Goal: Find contact information: Find contact information

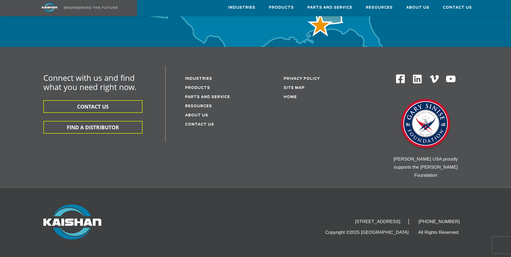
scroll to position [1771, 0]
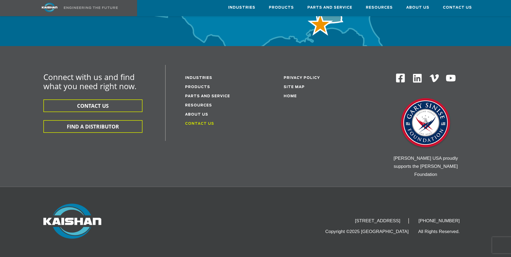
click at [204, 122] on link "Contact Us" at bounding box center [199, 123] width 29 height 3
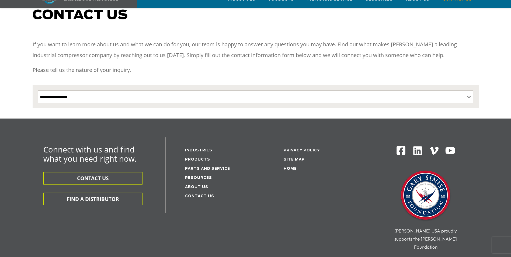
scroll to position [141, 0]
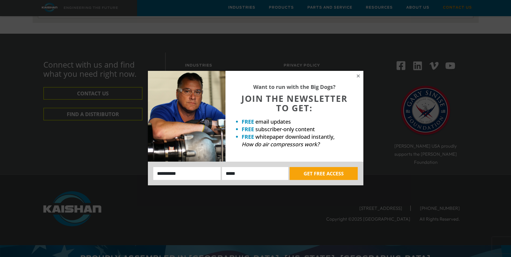
click at [496, 173] on div "Want to run with the Big Dogs? JOIN THE NEWSLETTER TO GET: FREE email updates F…" at bounding box center [255, 128] width 511 height 257
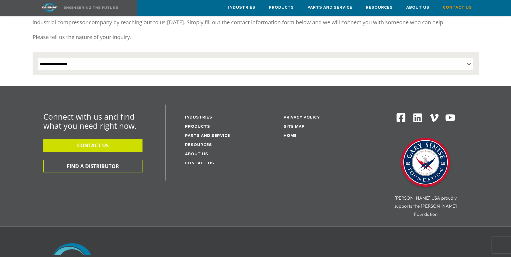
scroll to position [87, 0]
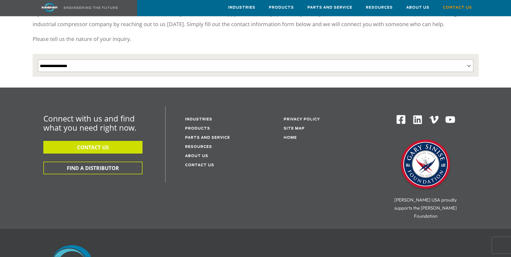
click at [71, 141] on button "CONTACT US" at bounding box center [92, 147] width 99 height 13
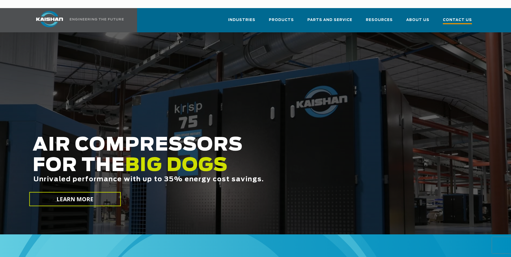
click at [454, 17] on span "Contact Us" at bounding box center [457, 20] width 29 height 7
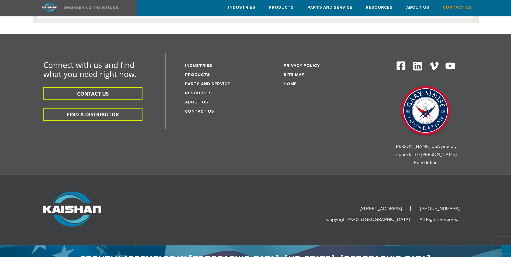
scroll to position [141, 0]
click at [209, 110] on link "Contact Us" at bounding box center [199, 111] width 29 height 3
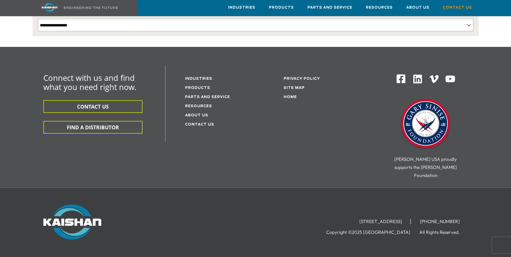
scroll to position [141, 0]
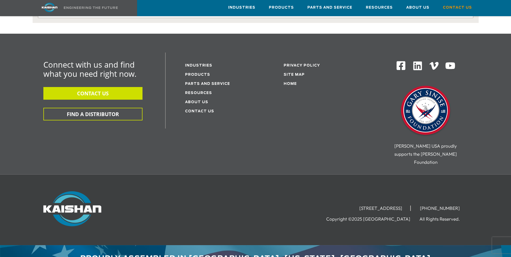
click at [131, 90] on button "CONTACT US" at bounding box center [92, 93] width 99 height 13
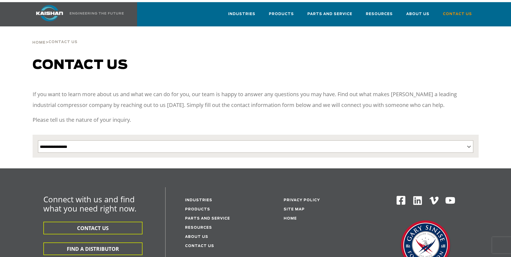
scroll to position [0, 0]
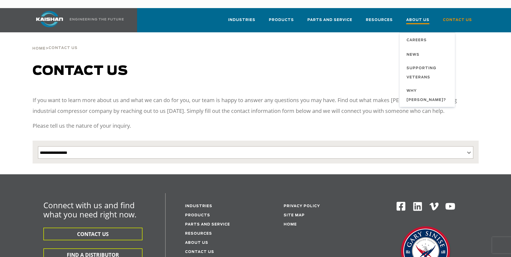
click at [429, 17] on span "About Us" at bounding box center [417, 20] width 23 height 7
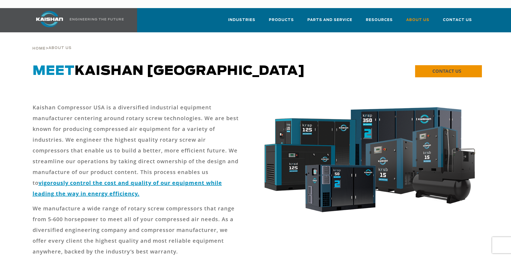
click at [440, 68] on span "CONTACT US" at bounding box center [446, 71] width 29 height 6
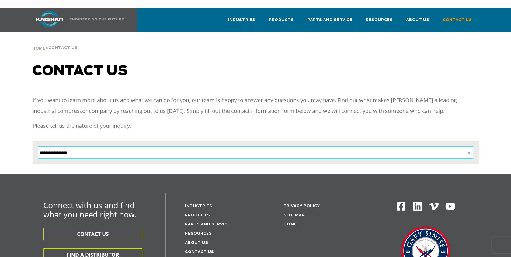
click at [468, 146] on select "**********" at bounding box center [255, 152] width 435 height 12
click at [17, 99] on div "**********" at bounding box center [255, 119] width 511 height 111
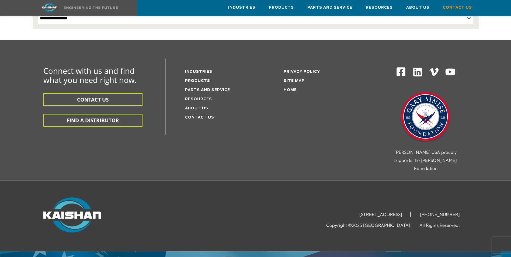
scroll to position [135, 0]
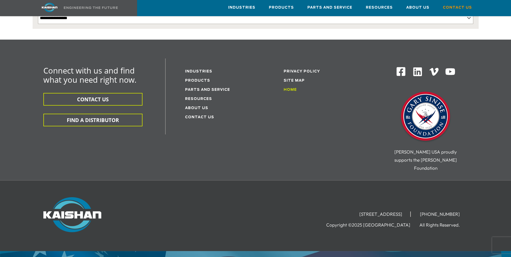
click at [291, 88] on link "Home" at bounding box center [289, 89] width 13 height 3
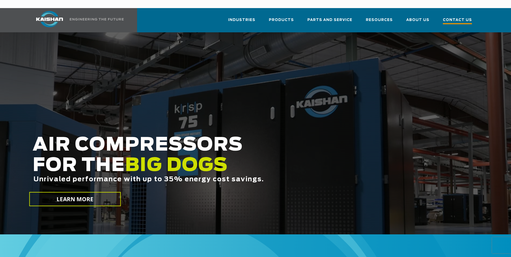
click at [463, 17] on span "Contact Us" at bounding box center [457, 20] width 29 height 7
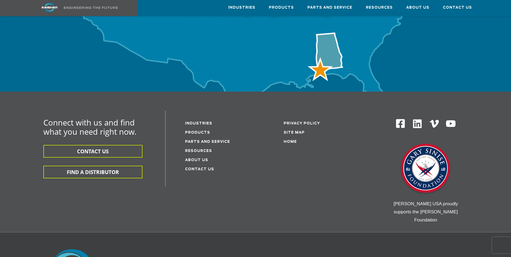
scroll to position [1636, 0]
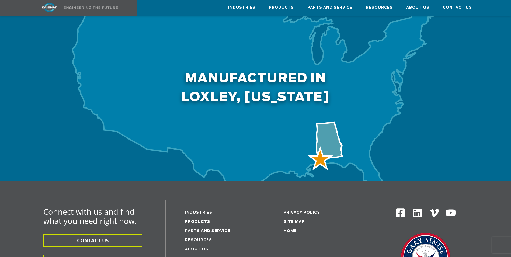
click at [201, 235] on li "Resources" at bounding box center [220, 239] width 71 height 9
click at [202, 238] on link "Resources" at bounding box center [198, 239] width 27 height 3
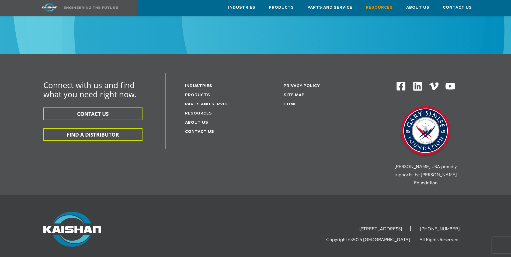
scroll to position [673, 0]
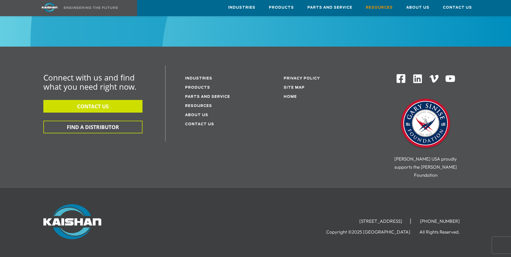
click at [114, 100] on button "CONTACT US" at bounding box center [92, 106] width 99 height 13
